Goal: Task Accomplishment & Management: Manage account settings

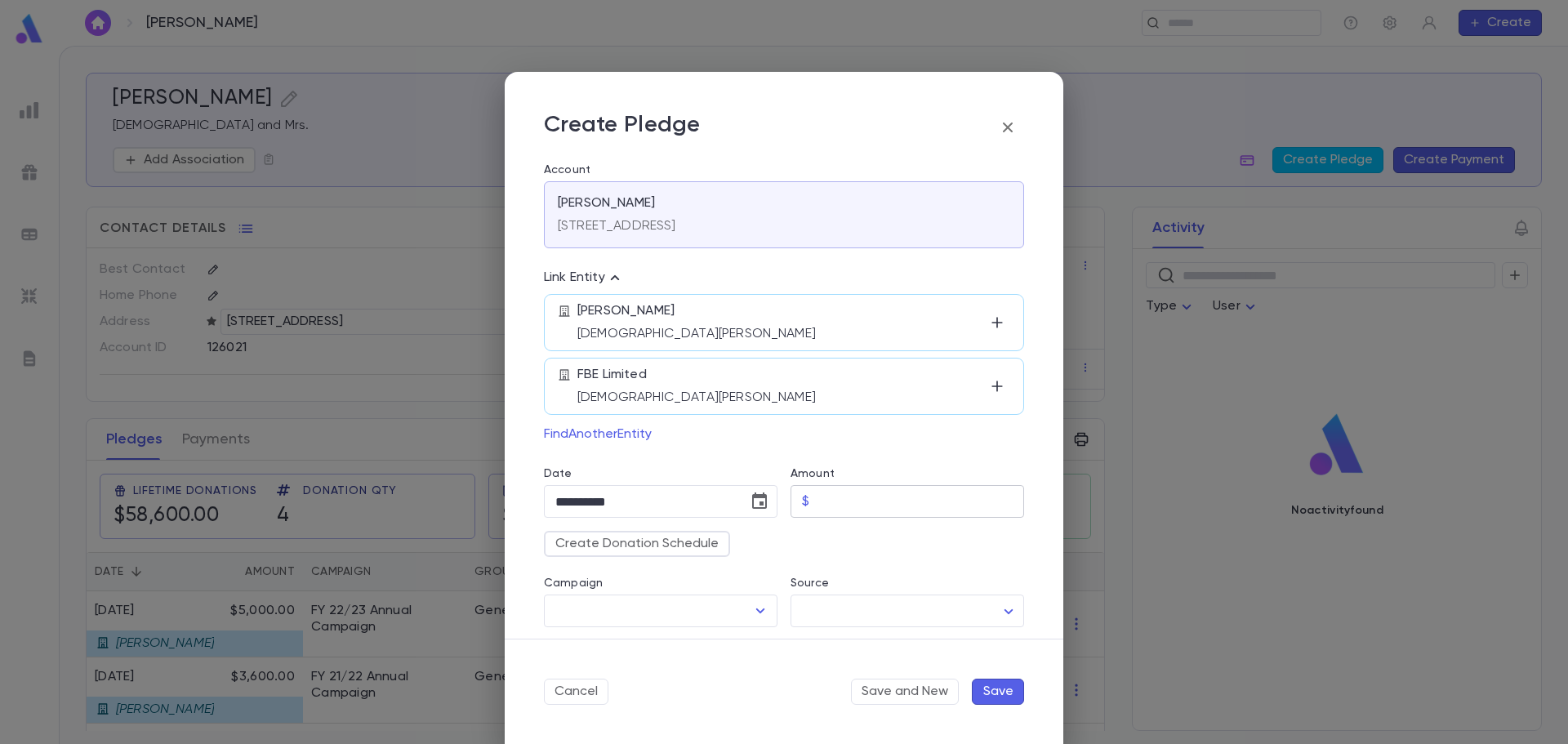
click at [845, 513] on input "Amount" at bounding box center [919, 502] width 208 height 32
type input "********"
click at [998, 701] on button "Save" at bounding box center [998, 692] width 52 height 26
click at [701, 616] on input "Campaign" at bounding box center [649, 612] width 194 height 31
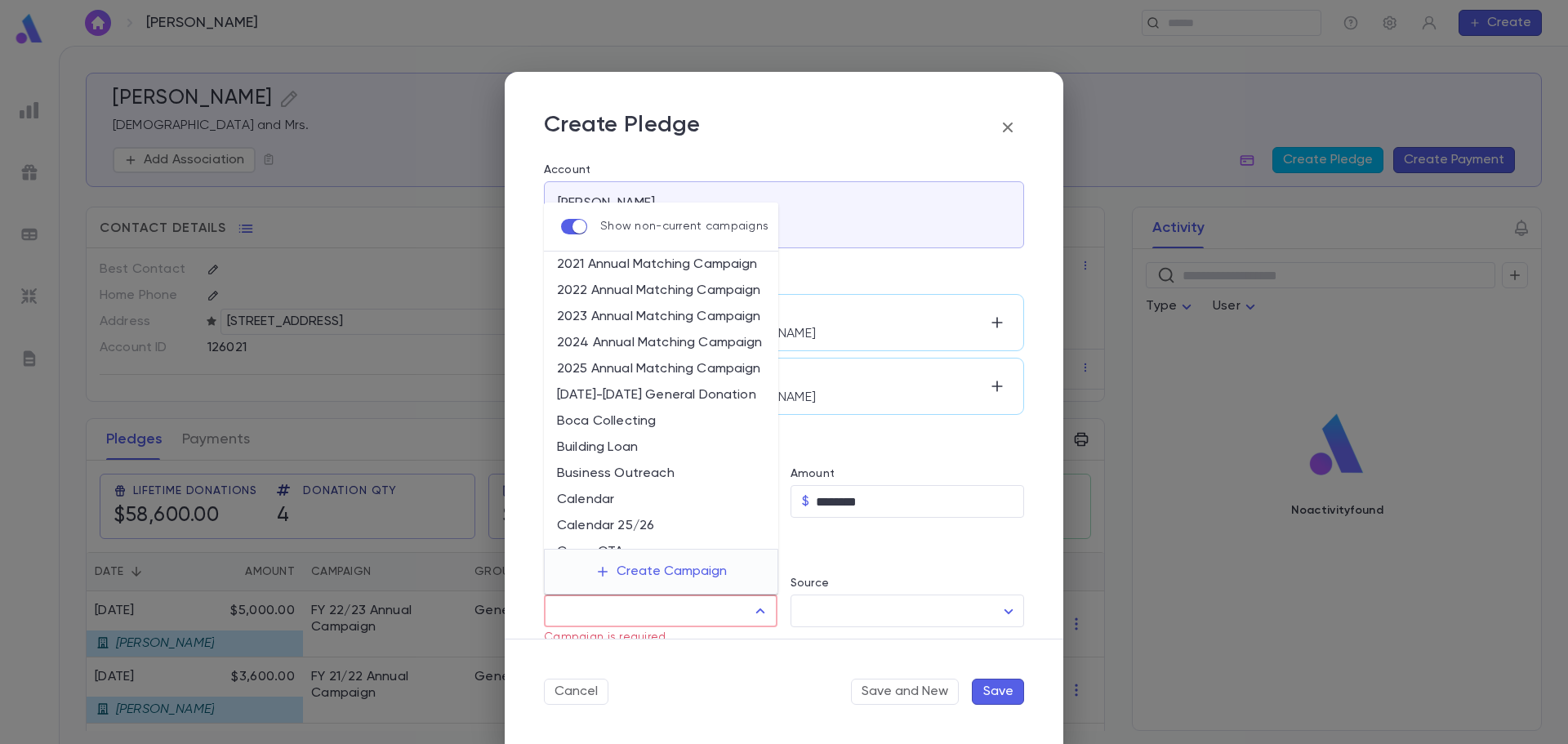
click at [623, 318] on li "2023 Annual Matching Campaign" at bounding box center [661, 317] width 235 height 26
type input "**********"
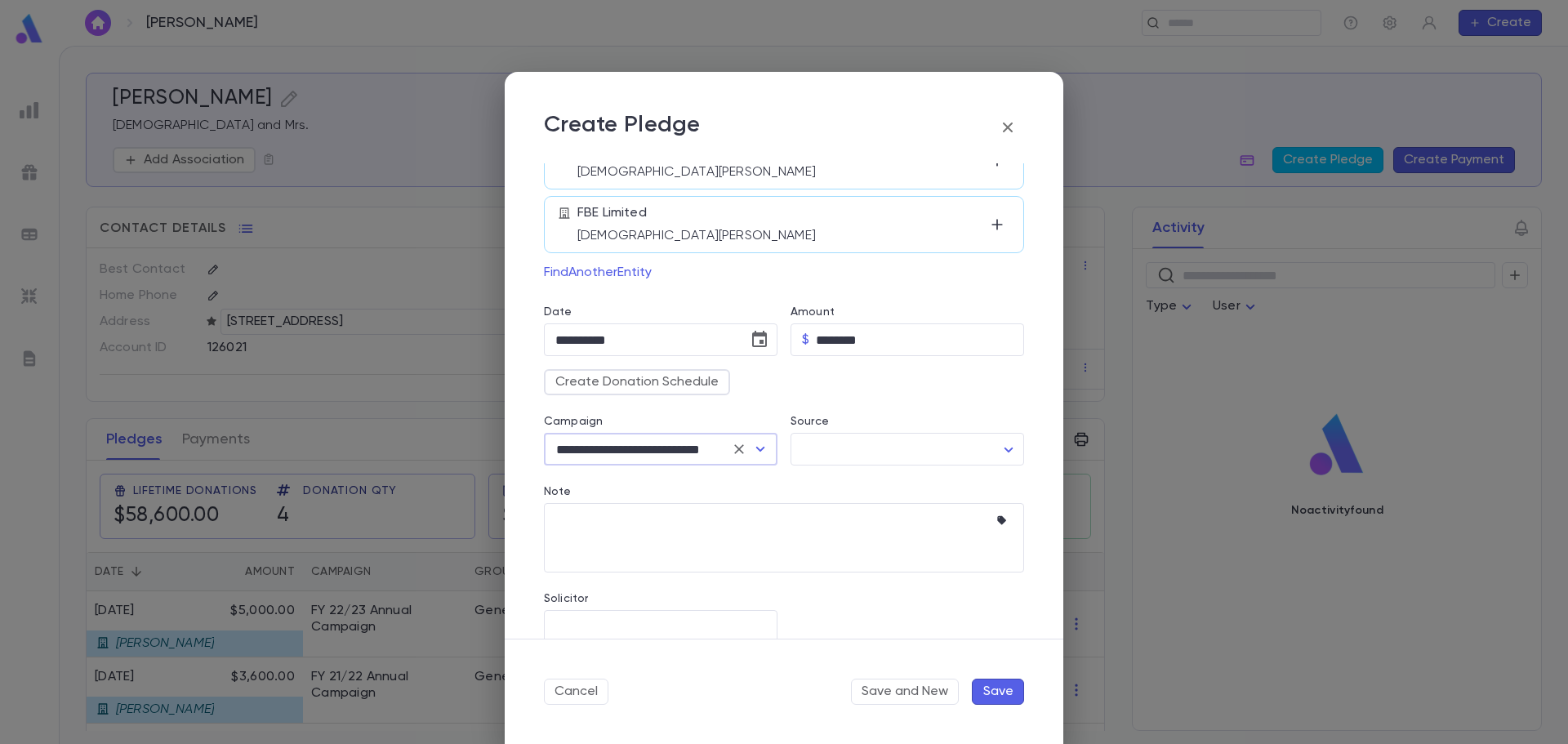
scroll to position [164, 0]
click at [1003, 689] on button "Save" at bounding box center [998, 692] width 52 height 26
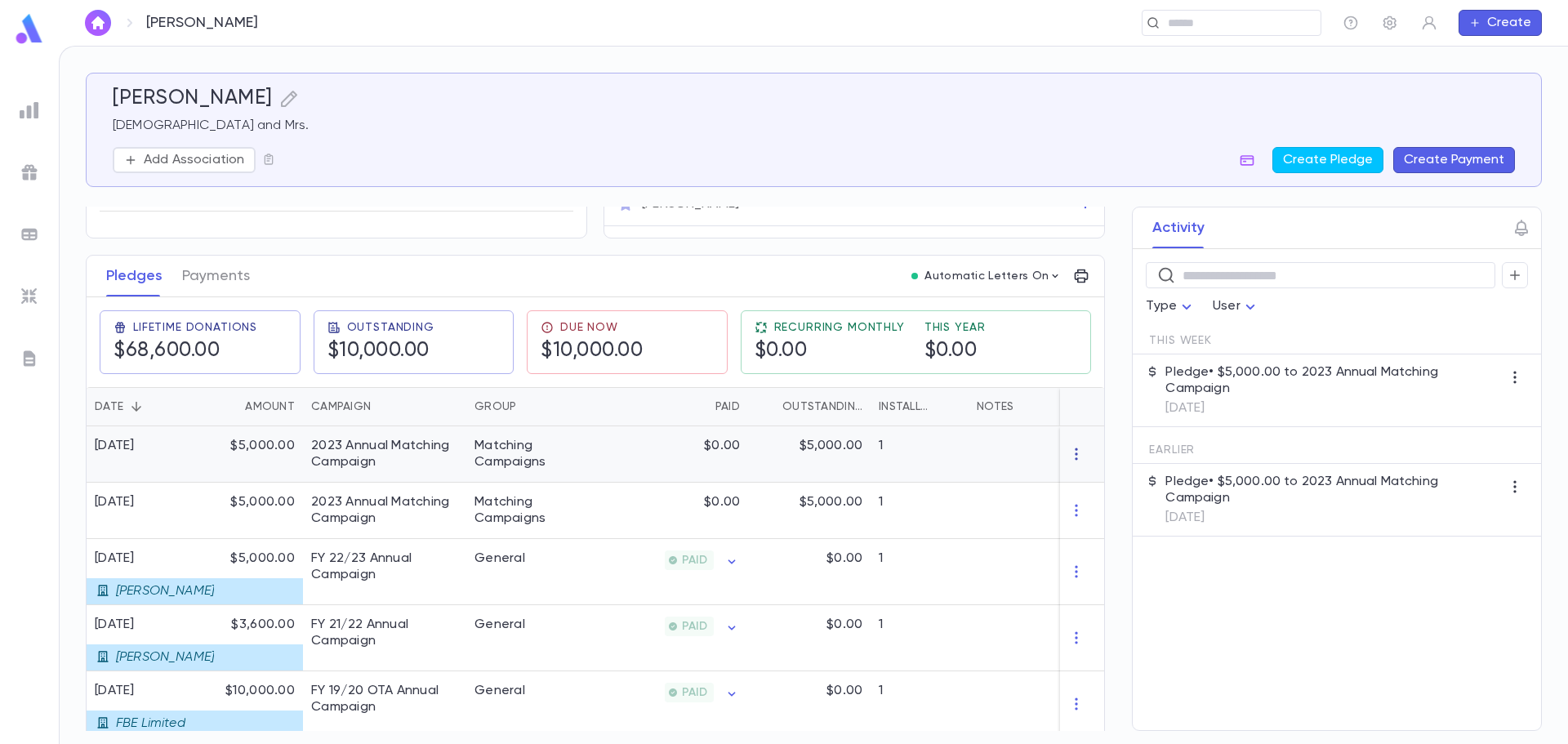
click at [1073, 463] on icon "button" at bounding box center [1076, 455] width 16 height 16
click at [1084, 495] on li "Delete" at bounding box center [1100, 492] width 69 height 26
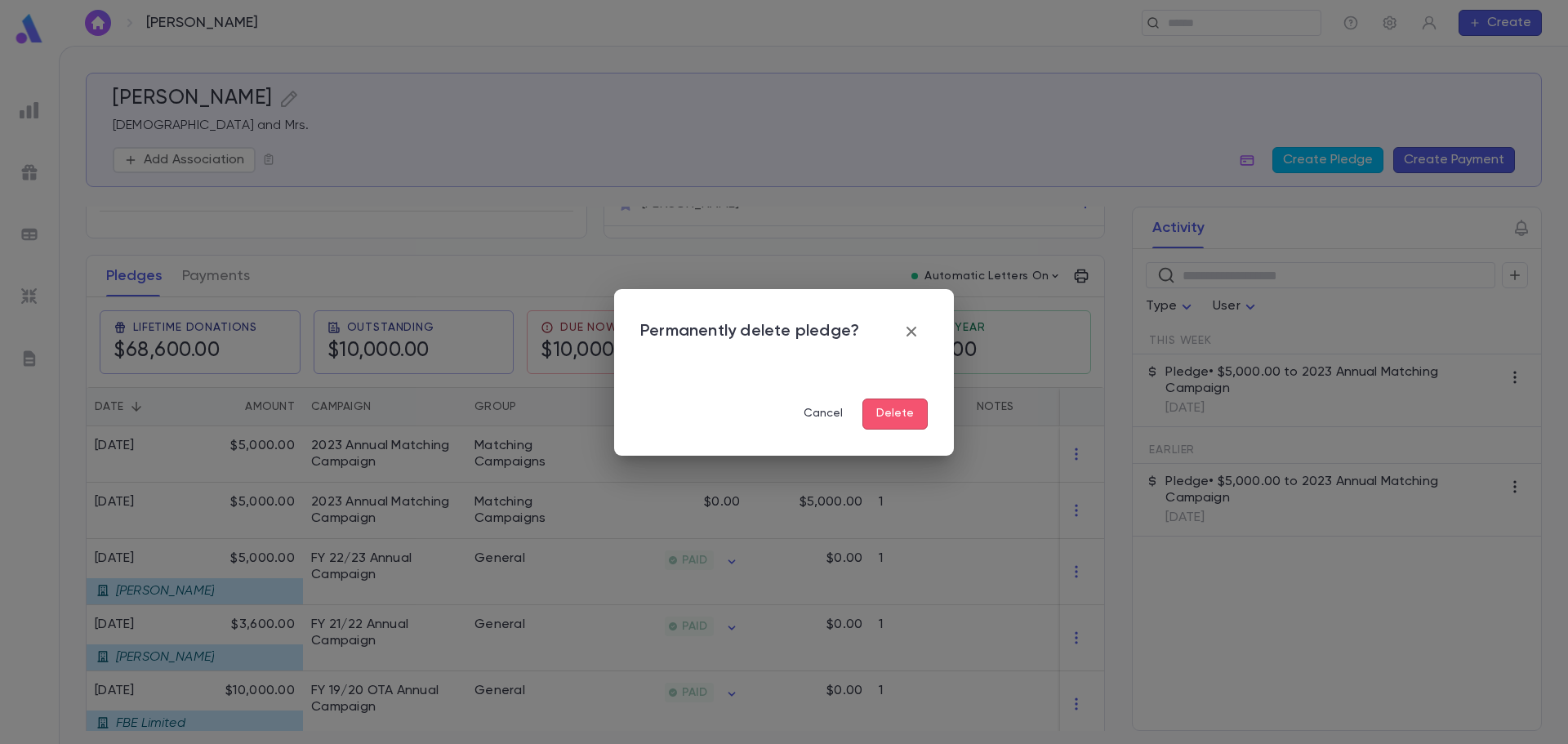
click at [906, 423] on button "Delete" at bounding box center [895, 415] width 65 height 31
